Goal: Information Seeking & Learning: Learn about a topic

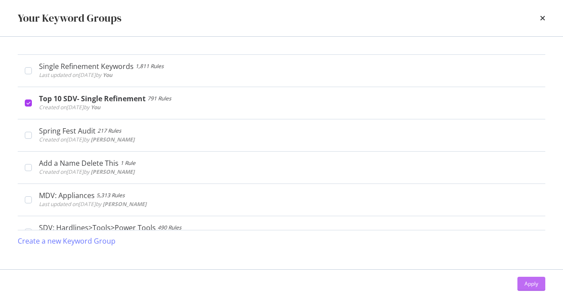
click at [535, 285] on div "Apply" at bounding box center [531, 284] width 14 height 8
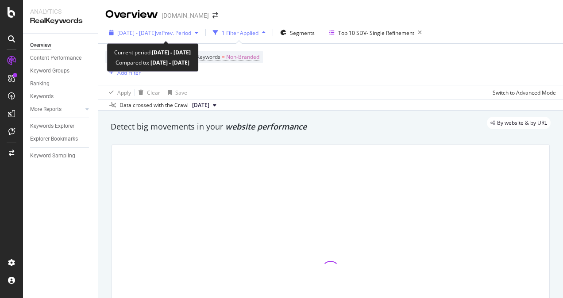
click at [148, 35] on span "[DATE] - [DATE]" at bounding box center [136, 33] width 39 height 8
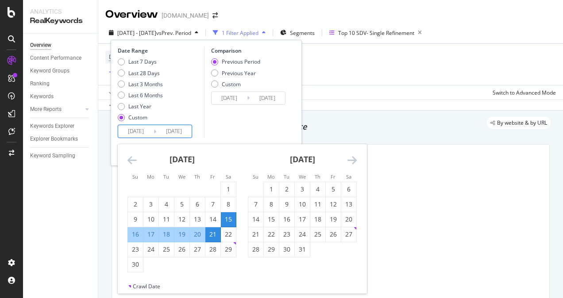
click at [124, 133] on input "[DATE]" at bounding box center [135, 131] width 35 height 12
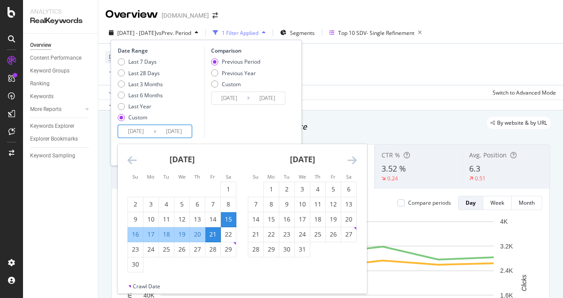
click at [355, 159] on icon "Move forward to switch to the next month." at bounding box center [351, 160] width 9 height 11
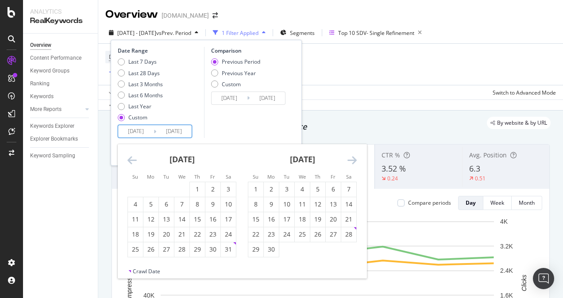
click at [355, 159] on icon "Move forward to switch to the next month." at bounding box center [351, 160] width 9 height 11
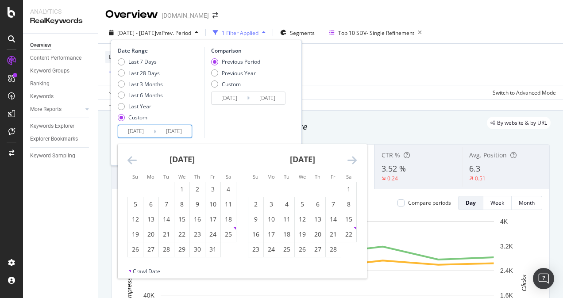
click at [355, 159] on icon "Move forward to switch to the next month." at bounding box center [351, 160] width 9 height 11
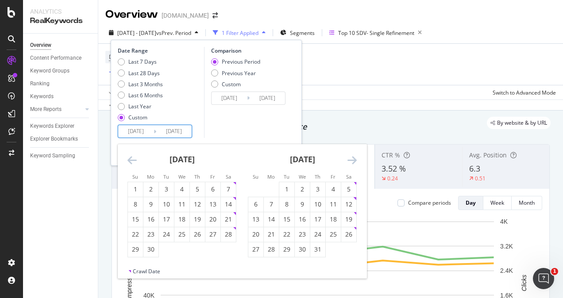
click at [355, 159] on icon "Move forward to switch to the next month." at bounding box center [351, 160] width 9 height 11
click at [327, 190] on div "1" at bounding box center [333, 189] width 15 height 9
type input "[DATE]"
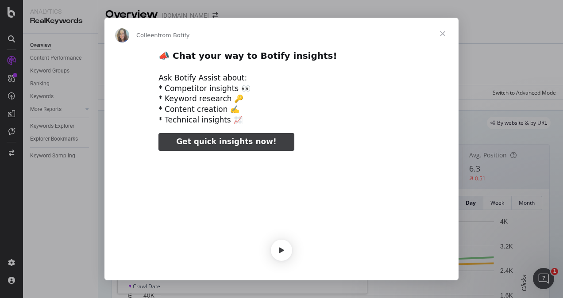
click at [441, 33] on span "Close" at bounding box center [443, 34] width 32 height 32
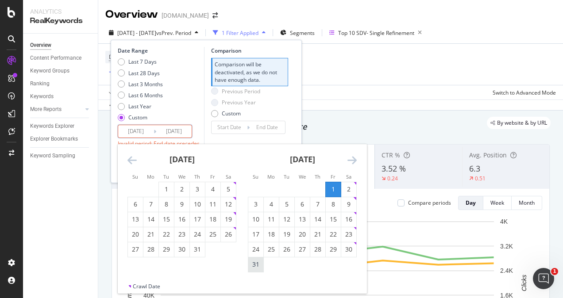
click at [259, 259] on div "31" at bounding box center [255, 265] width 15 height 15
type input "[DATE]"
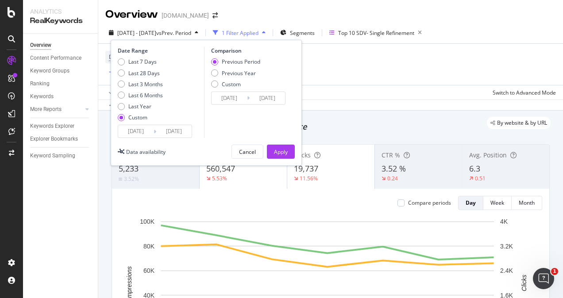
click at [243, 97] on input "[DATE]" at bounding box center [229, 98] width 35 height 12
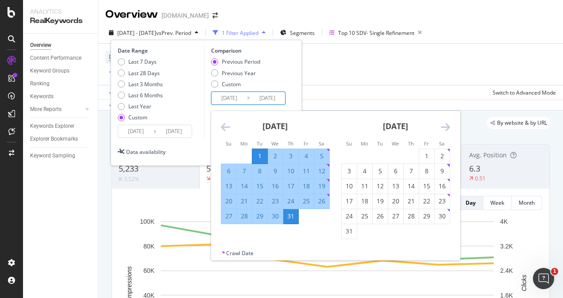
click at [223, 127] on icon "Move backward to switch to the previous month." at bounding box center [225, 127] width 9 height 11
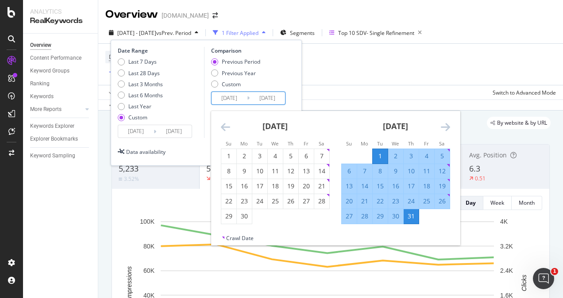
click at [223, 127] on icon "Move backward to switch to the previous month." at bounding box center [225, 127] width 9 height 11
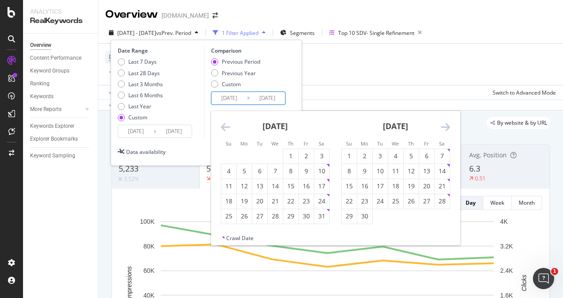
click at [223, 127] on icon "Move backward to switch to the previous month." at bounding box center [225, 127] width 9 height 11
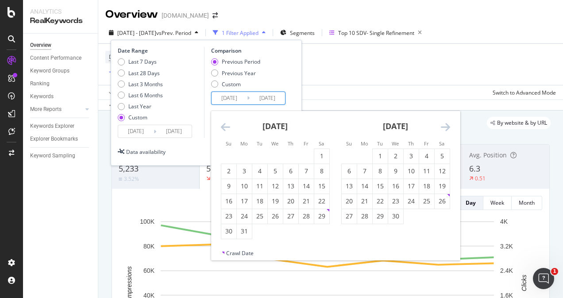
click at [223, 127] on icon "Move backward to switch to the previous month." at bounding box center [225, 127] width 9 height 11
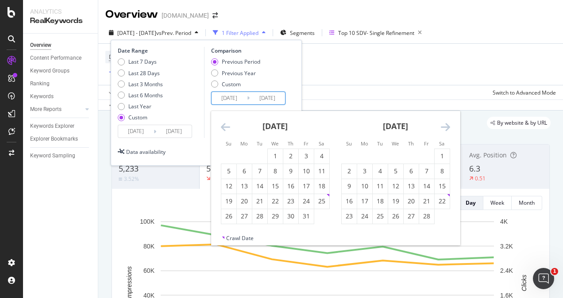
click at [223, 127] on icon "Move backward to switch to the previous month." at bounding box center [225, 127] width 9 height 11
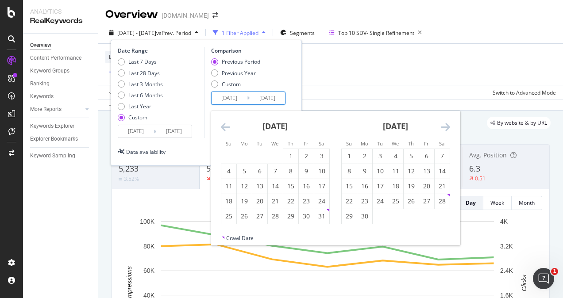
click at [223, 127] on icon "Move backward to switch to the previous month." at bounding box center [225, 127] width 9 height 11
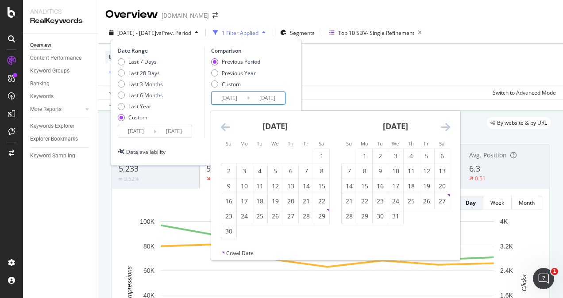
click at [447, 125] on icon "Move forward to switch to the next month." at bounding box center [445, 127] width 9 height 11
click at [415, 154] on div "1" at bounding box center [411, 156] width 15 height 9
type input "[DATE]"
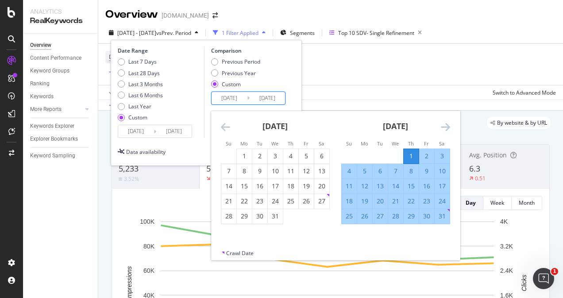
click at [440, 215] on div "31" at bounding box center [442, 216] width 15 height 9
type input "[DATE]"
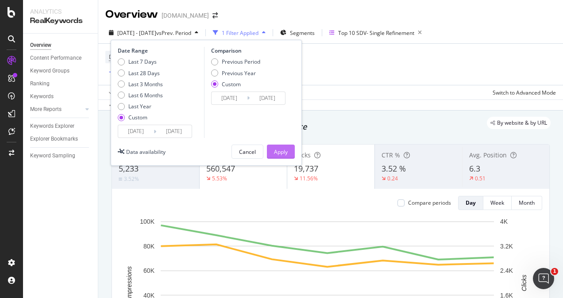
click at [284, 147] on div "Apply" at bounding box center [281, 151] width 14 height 13
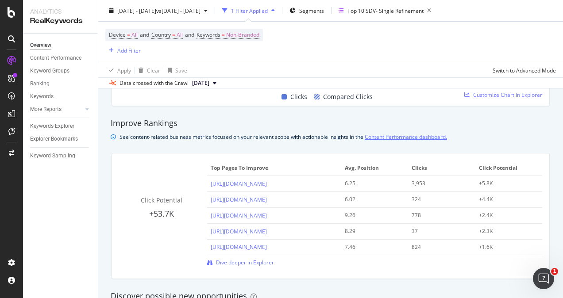
scroll to position [664, 0]
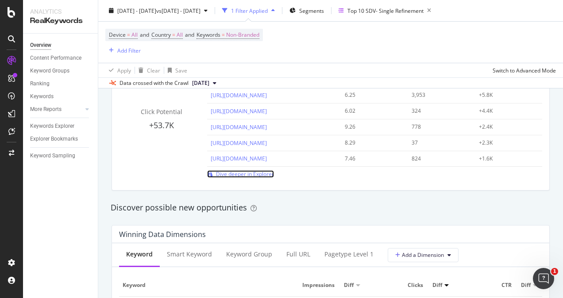
click at [218, 174] on span "Dive deeper in Explorer" at bounding box center [245, 174] width 58 height 8
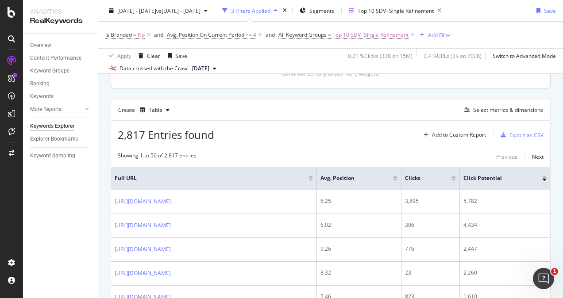
scroll to position [221, 0]
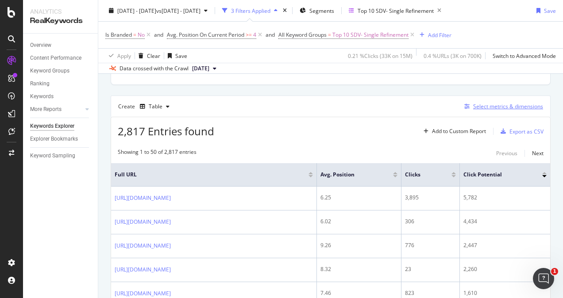
click at [494, 108] on div "Select metrics & dimensions" at bounding box center [508, 107] width 70 height 8
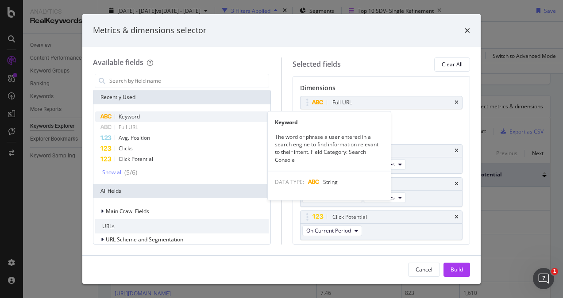
click at [119, 114] on span "Keyword" at bounding box center [129, 117] width 21 height 8
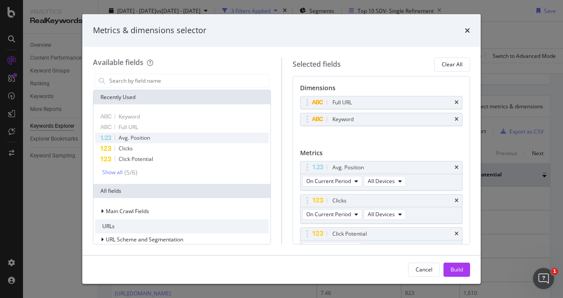
click at [131, 139] on span "Avg. Position" at bounding box center [134, 138] width 31 height 8
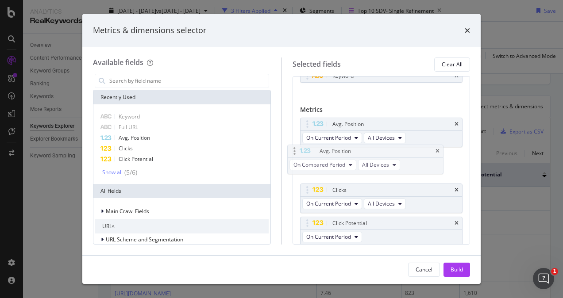
drag, startPoint x: 346, startPoint y: 221, endPoint x: 333, endPoint y: 151, distance: 71.5
click at [333, 151] on body "Analytics RealKeywords Overview Content Performance Keyword Groups Ranking Keyw…" at bounding box center [281, 149] width 563 height 298
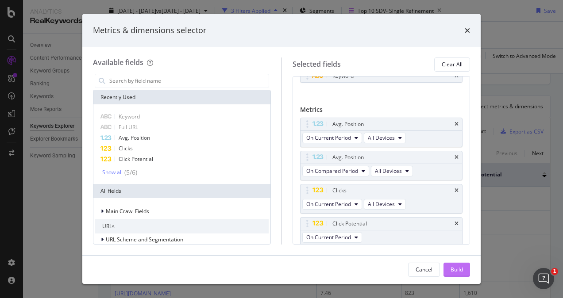
click at [462, 273] on div "Build" at bounding box center [457, 270] width 12 height 8
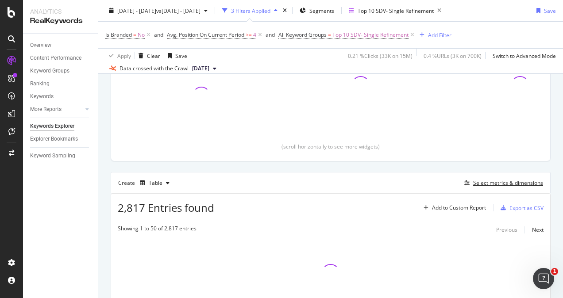
scroll to position [158, 0]
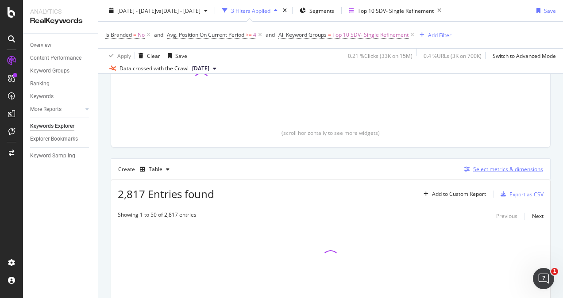
click at [501, 171] on div "Select metrics & dimensions" at bounding box center [508, 170] width 70 height 8
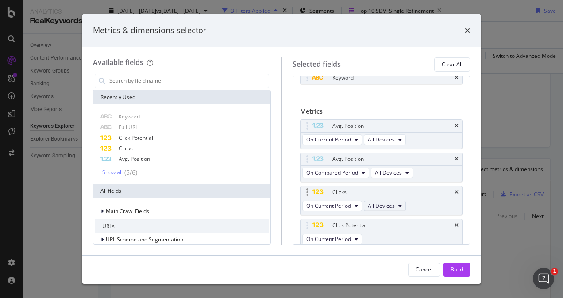
scroll to position [73, 0]
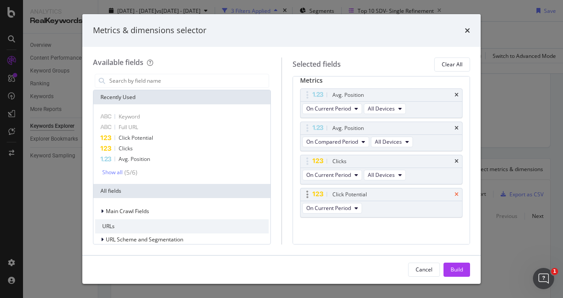
click at [455, 192] on icon "times" at bounding box center [457, 194] width 4 height 5
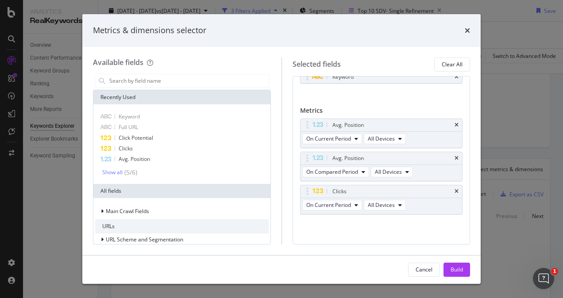
scroll to position [40, 0]
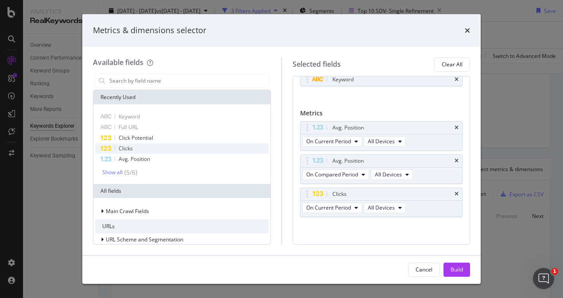
click at [127, 148] on span "Clicks" at bounding box center [126, 149] width 14 height 8
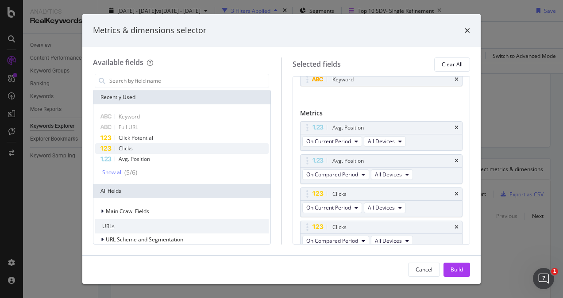
scroll to position [73, 0]
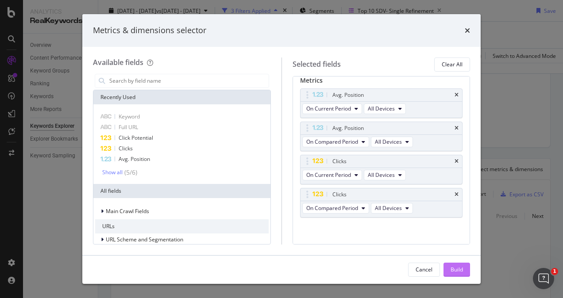
click at [460, 268] on div "Build" at bounding box center [457, 270] width 12 height 8
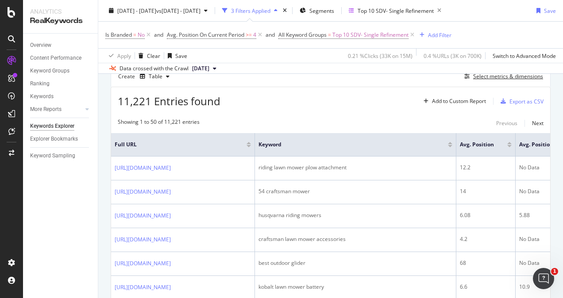
scroll to position [140, 0]
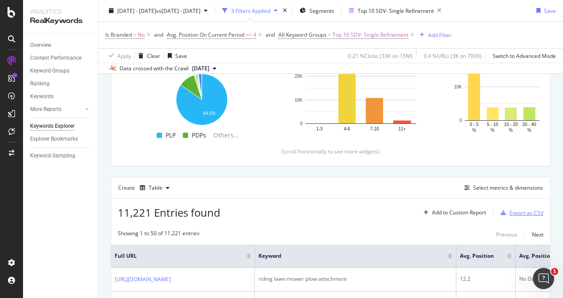
click at [509, 211] on div "Export as CSV" at bounding box center [526, 213] width 34 height 8
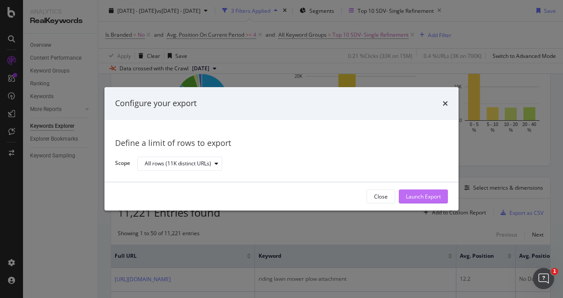
click at [420, 199] on div "Launch Export" at bounding box center [423, 197] width 35 height 8
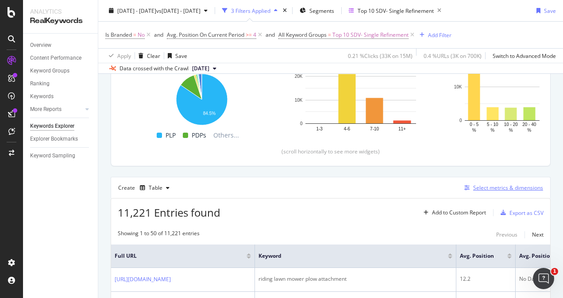
click at [482, 185] on div "Select metrics & dimensions" at bounding box center [508, 188] width 70 height 8
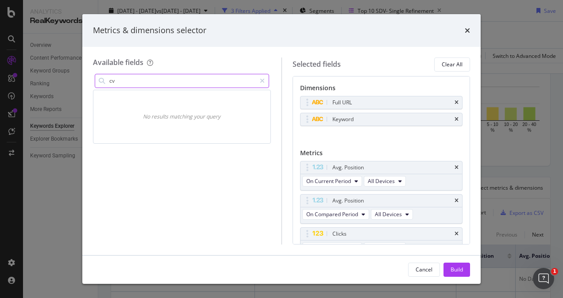
type input "c"
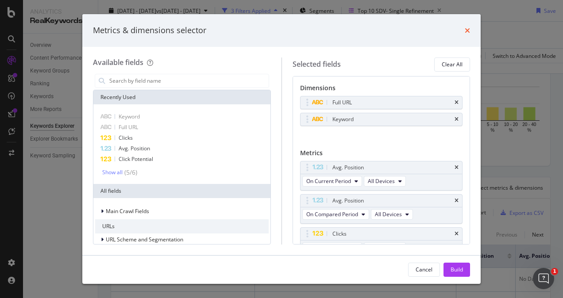
click at [470, 27] on icon "times" at bounding box center [467, 30] width 5 height 7
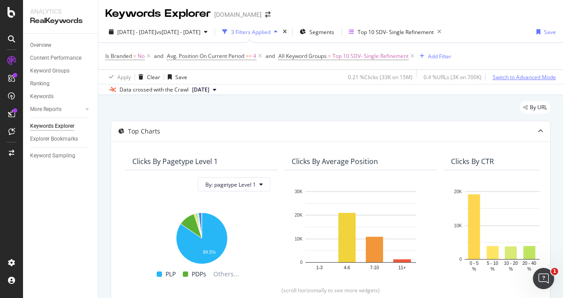
scroll to position [0, 0]
